Goal: Book appointment/travel/reservation

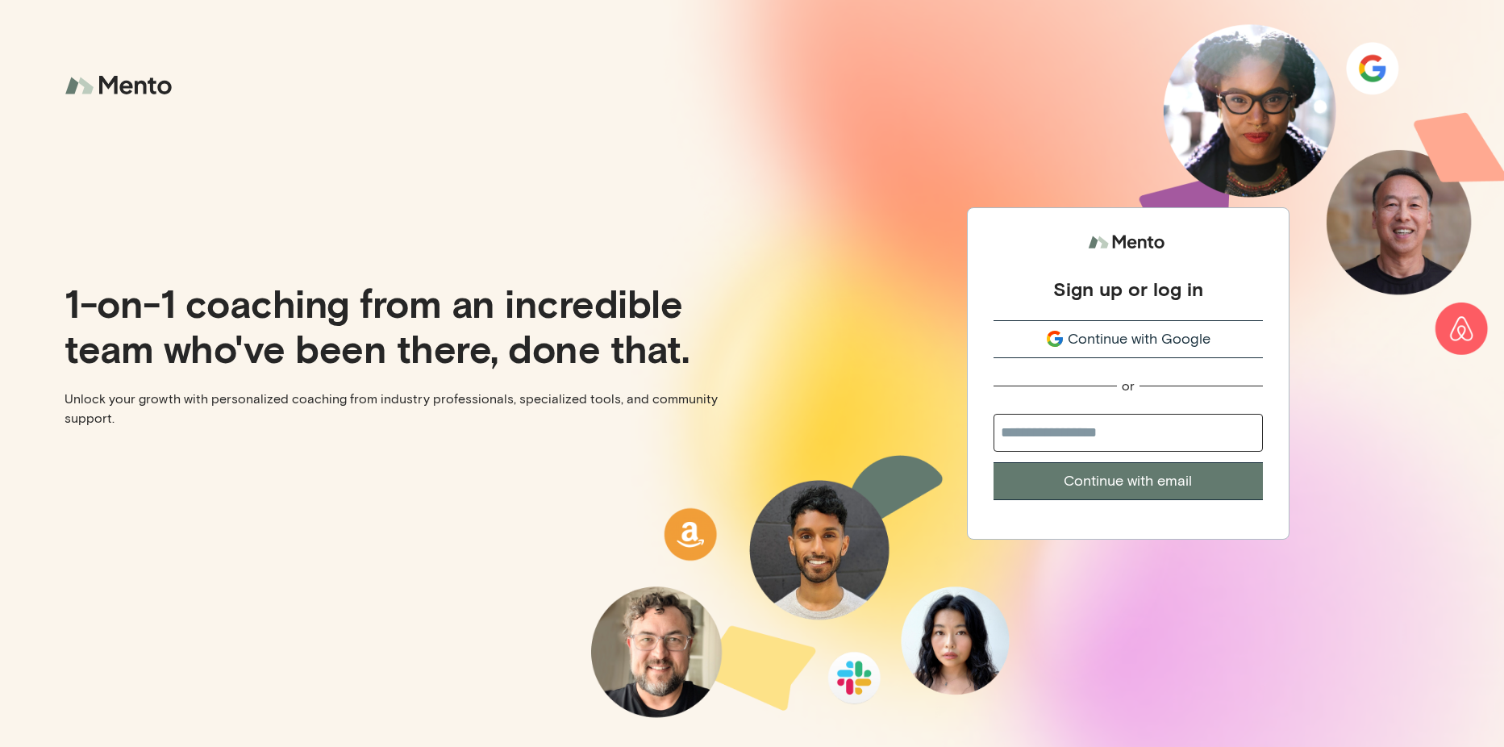
click at [1058, 435] on input "email" at bounding box center [1128, 433] width 269 height 38
type input "**********"
click at [1086, 484] on button "Continue with email" at bounding box center [1128, 481] width 269 height 38
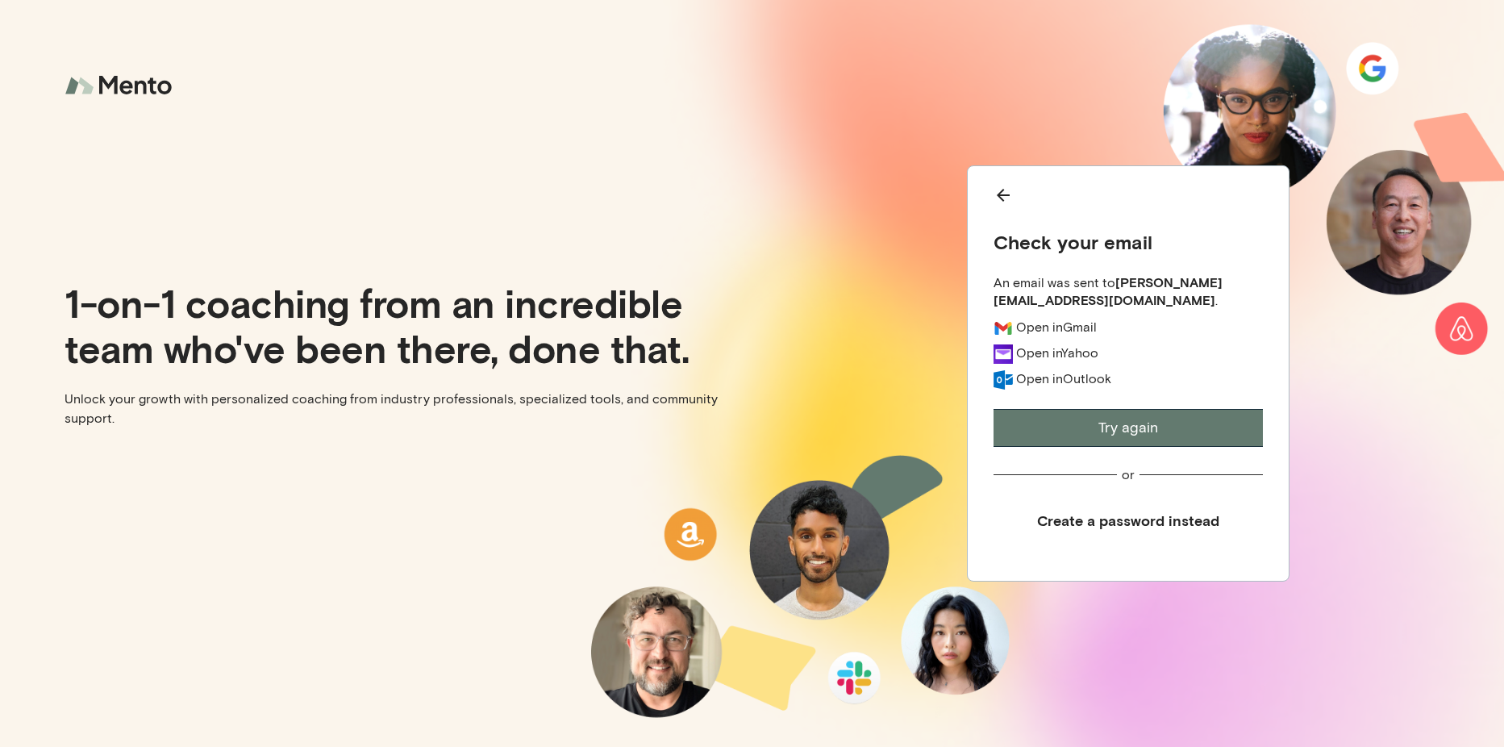
click at [1045, 438] on button "Try again" at bounding box center [1128, 428] width 269 height 38
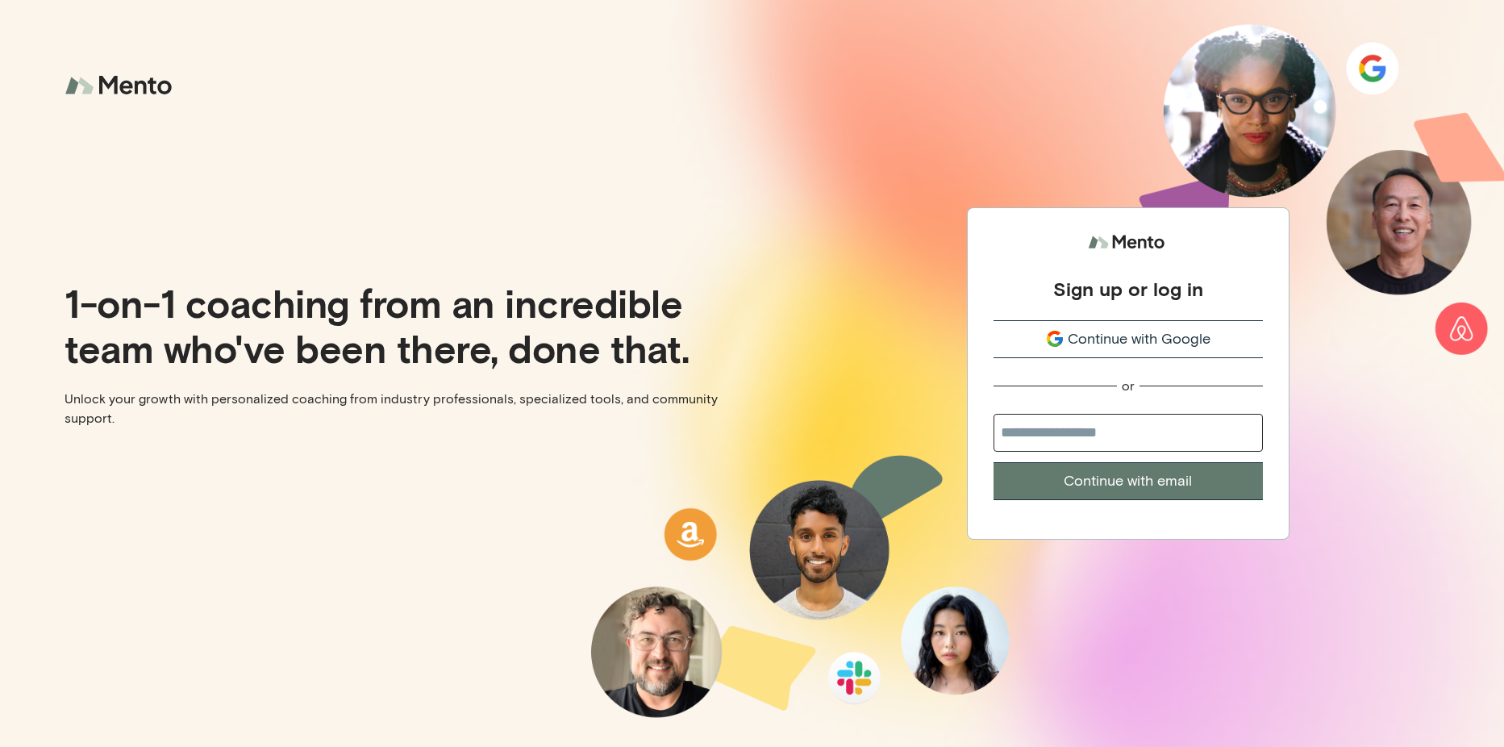
click at [1081, 463] on button "Continue with email" at bounding box center [1128, 481] width 269 height 38
click at [1082, 446] on input "email" at bounding box center [1128, 433] width 269 height 38
type input "**********"
click at [1112, 494] on button "Continue with email" at bounding box center [1128, 481] width 269 height 38
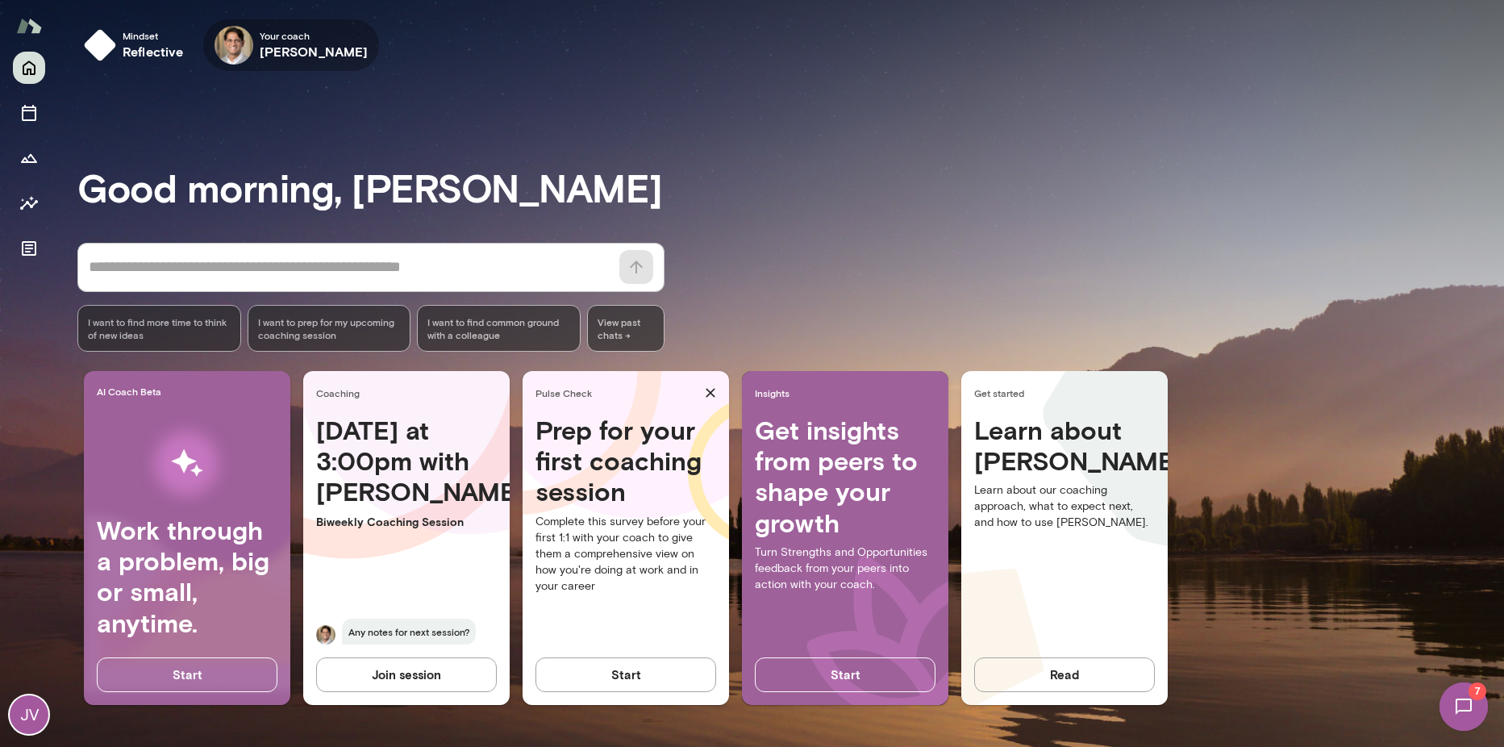
click at [0, 0] on icon "button" at bounding box center [0, 0] width 0 height 0
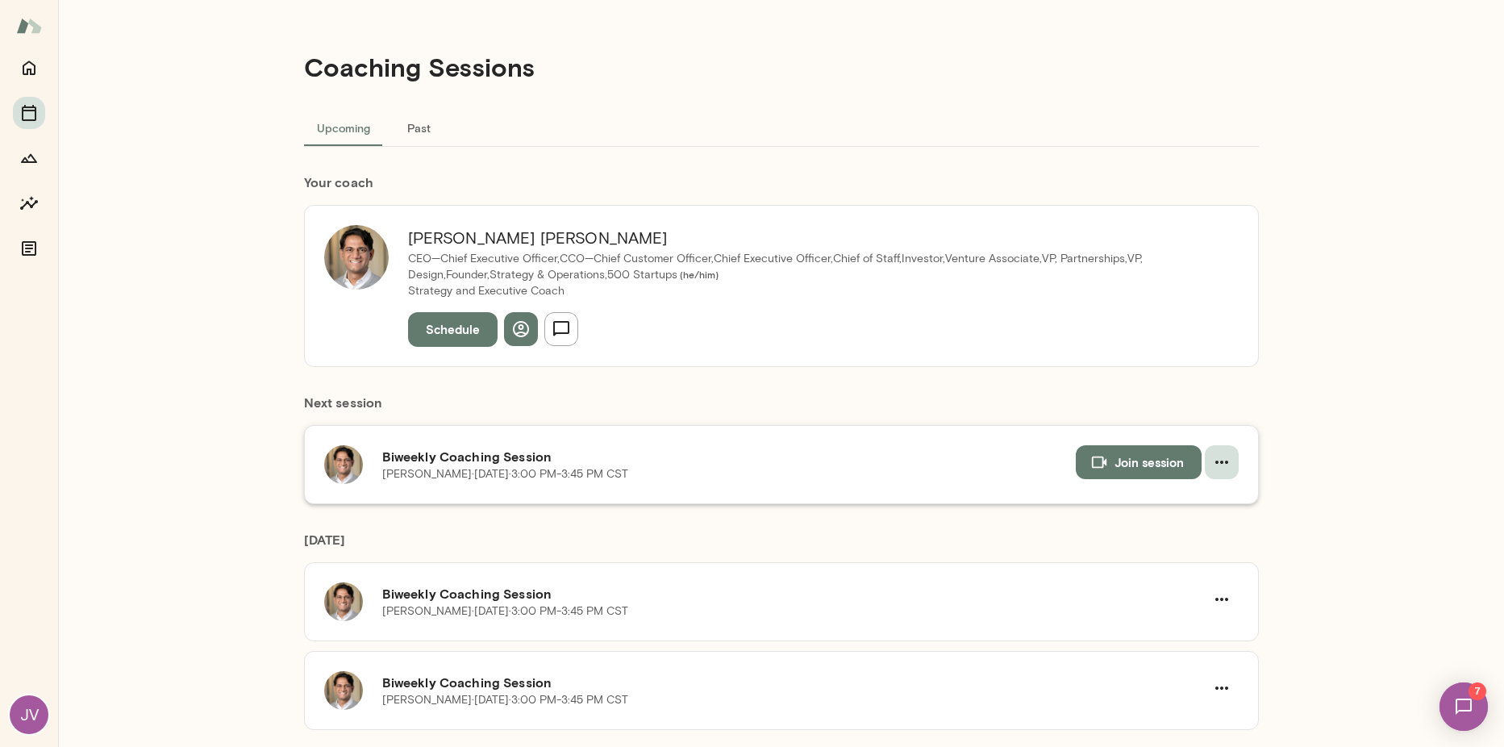
click at [1228, 455] on button "button" at bounding box center [1222, 462] width 34 height 34
click at [1223, 496] on li "Reschedule" at bounding box center [1172, 500] width 124 height 29
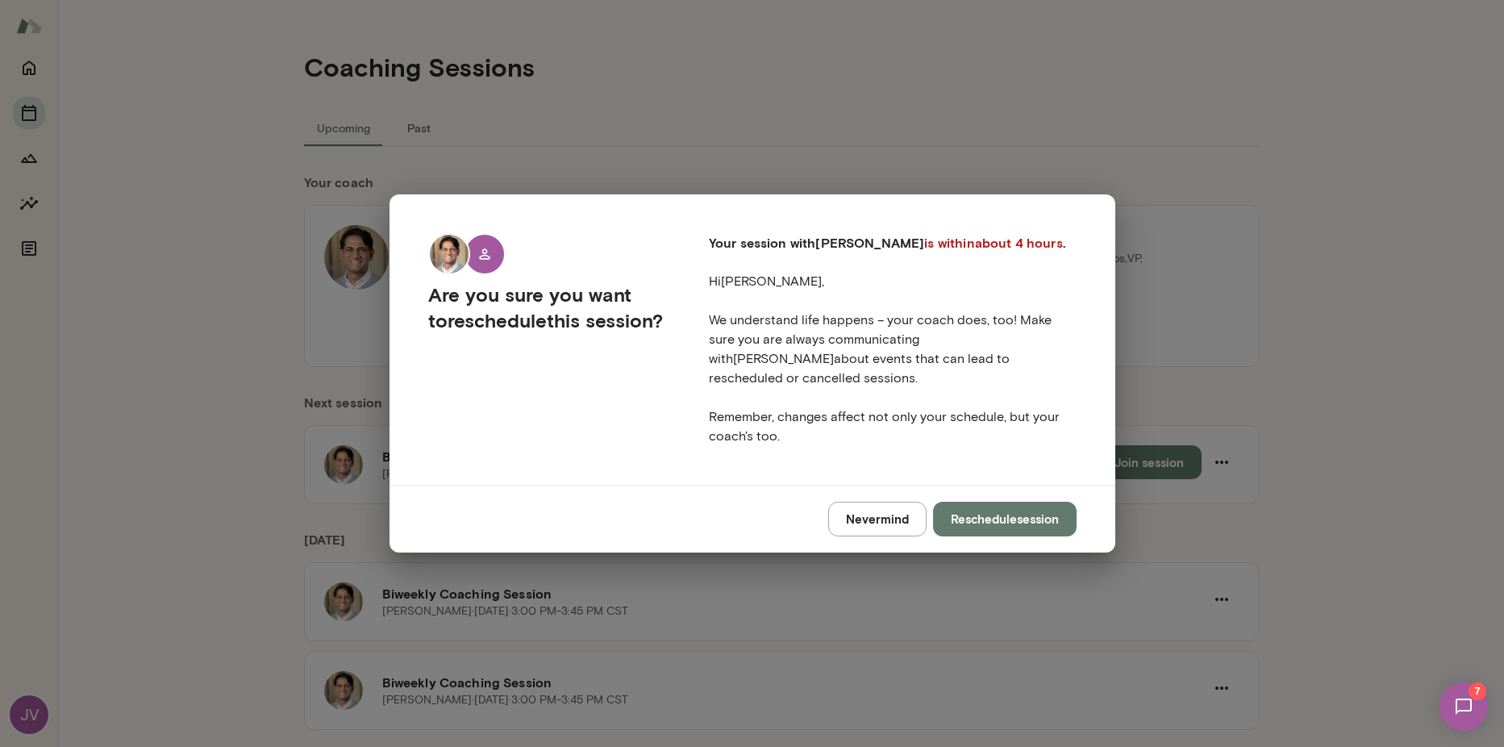
click at [952, 511] on button "Reschedule session" at bounding box center [1005, 519] width 144 height 34
